Goal: Task Accomplishment & Management: Manage account settings

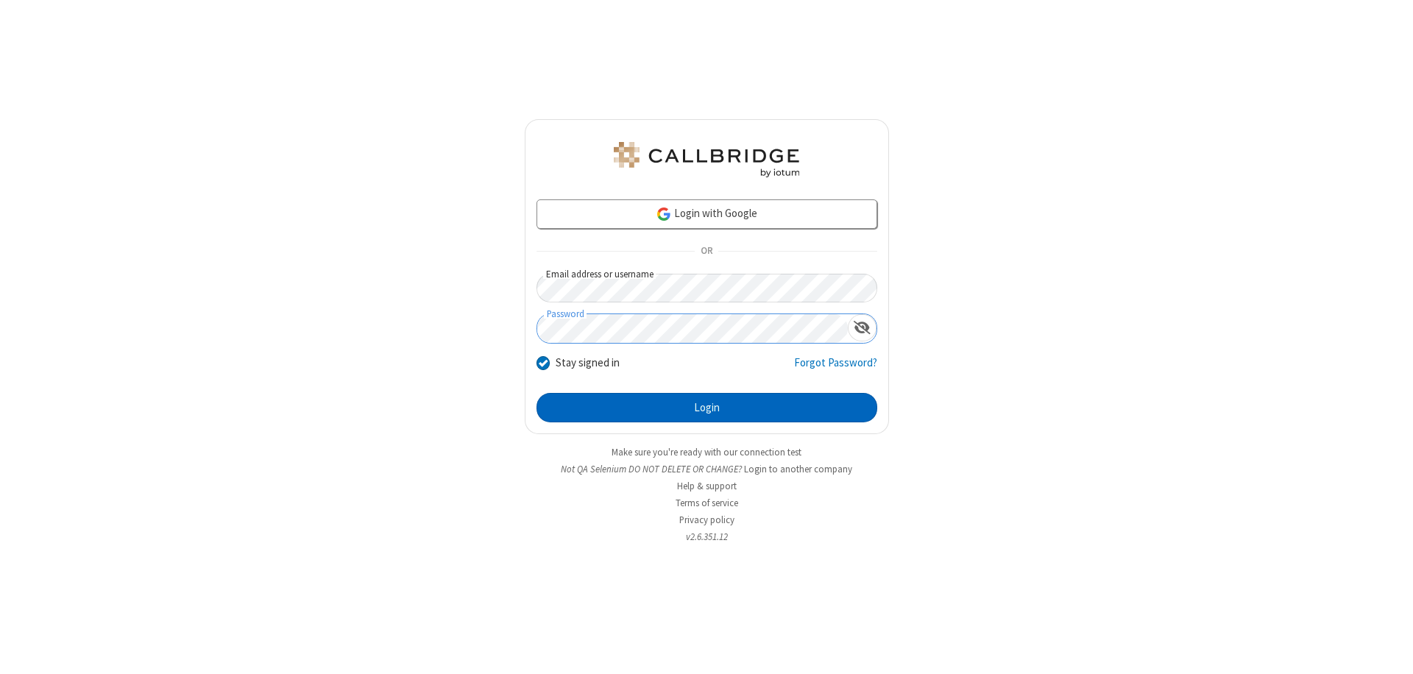
click at [706, 408] on button "Login" at bounding box center [706, 407] width 341 height 29
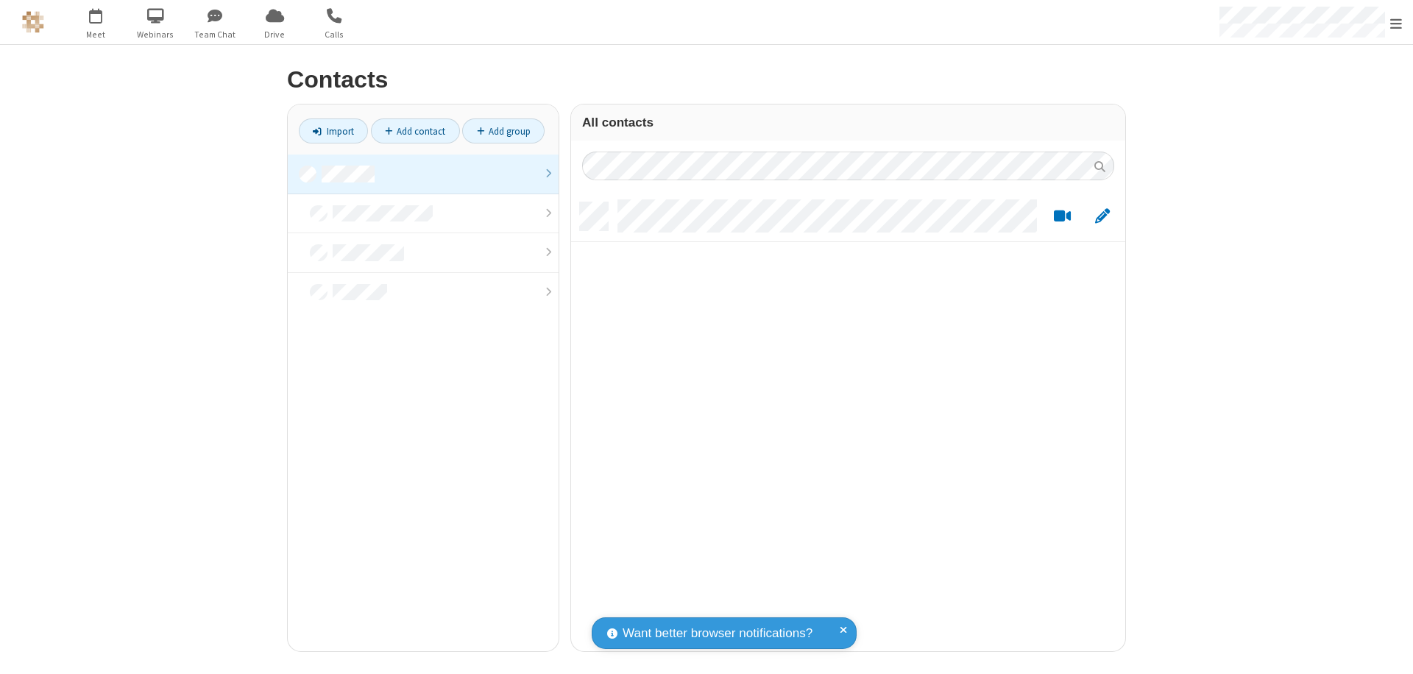
scroll to position [449, 543]
click at [423, 174] on link at bounding box center [423, 174] width 271 height 40
click at [415, 131] on link "Add contact" at bounding box center [415, 130] width 89 height 25
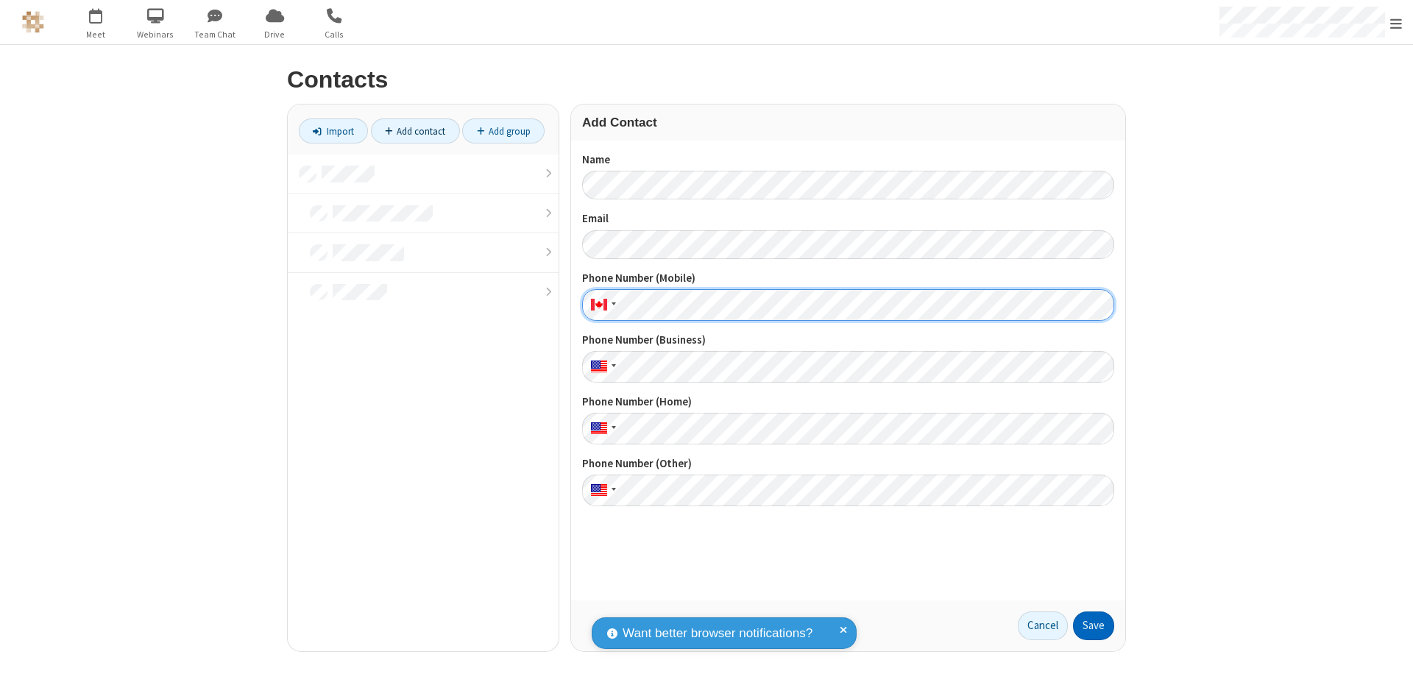
click at [1093, 625] on button "Save" at bounding box center [1093, 625] width 41 height 29
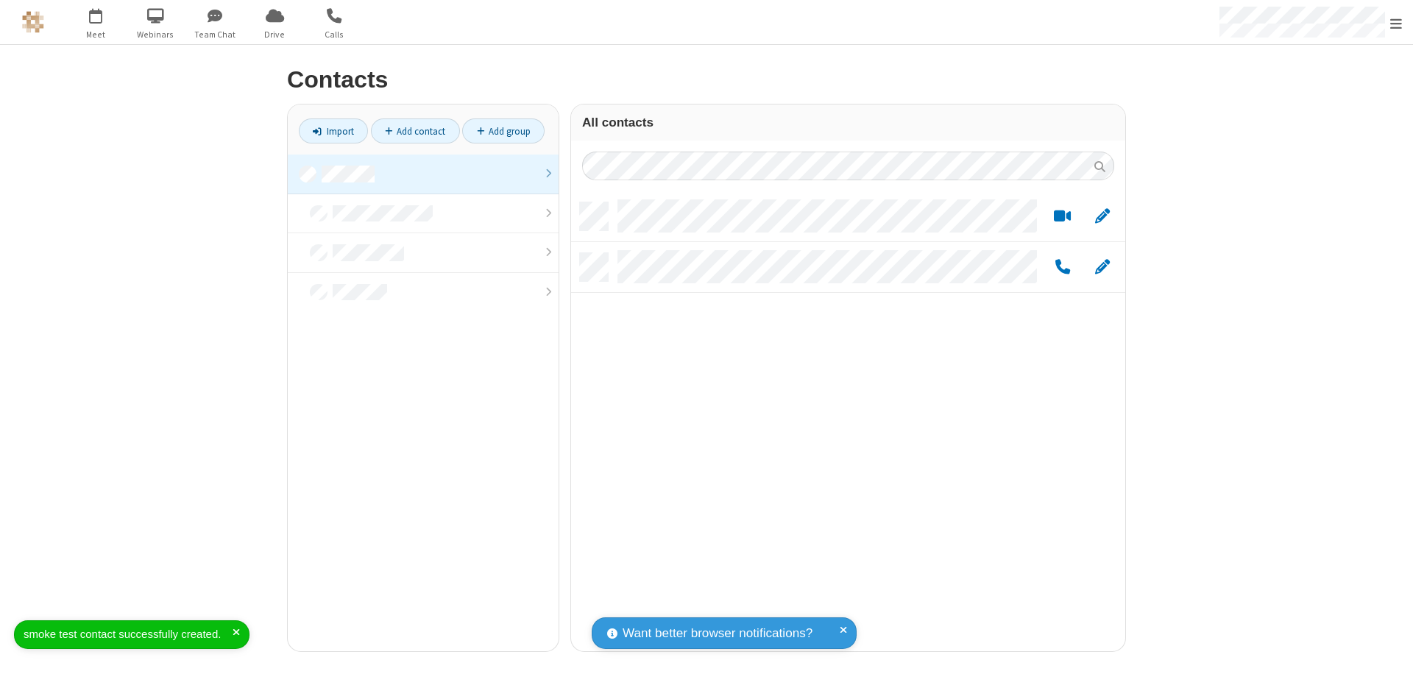
scroll to position [449, 543]
